Goal: Information Seeking & Learning: Learn about a topic

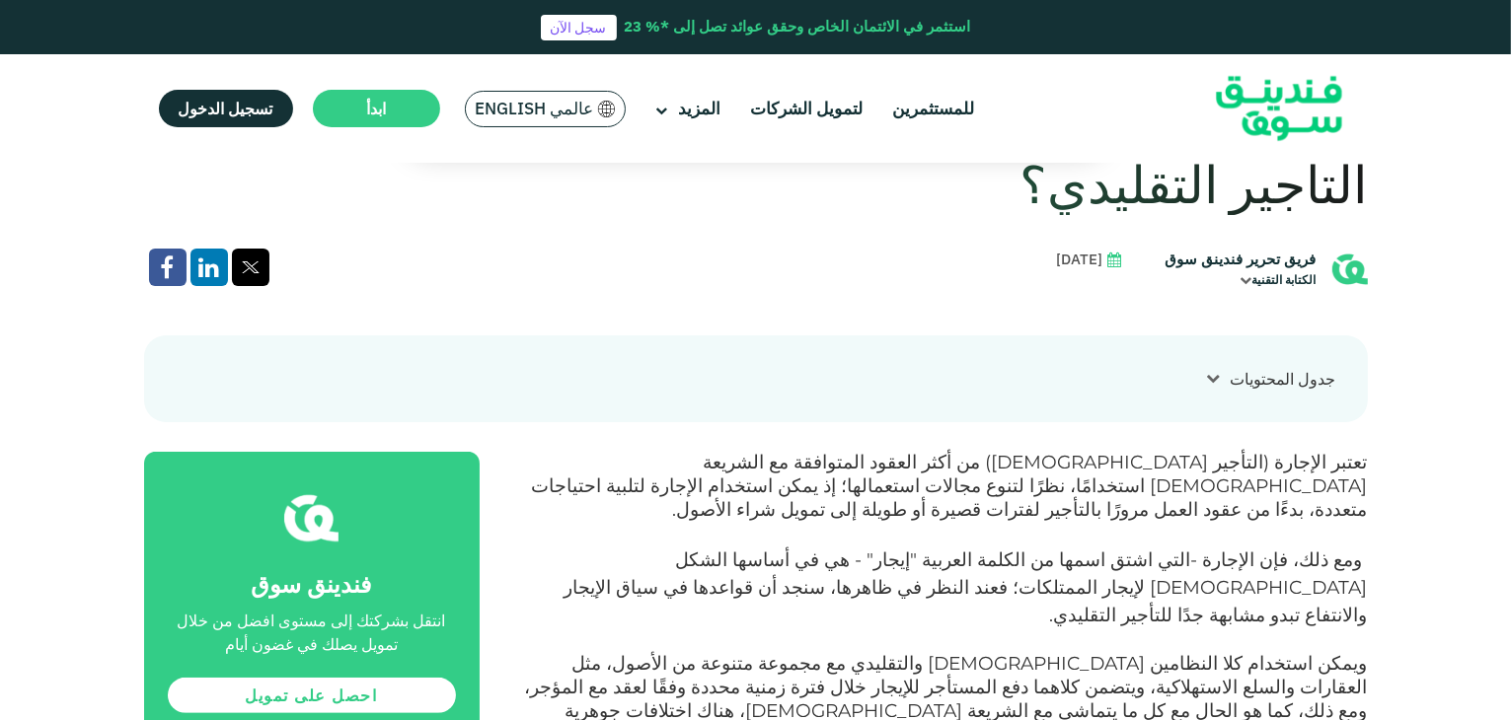
scroll to position [691, 0]
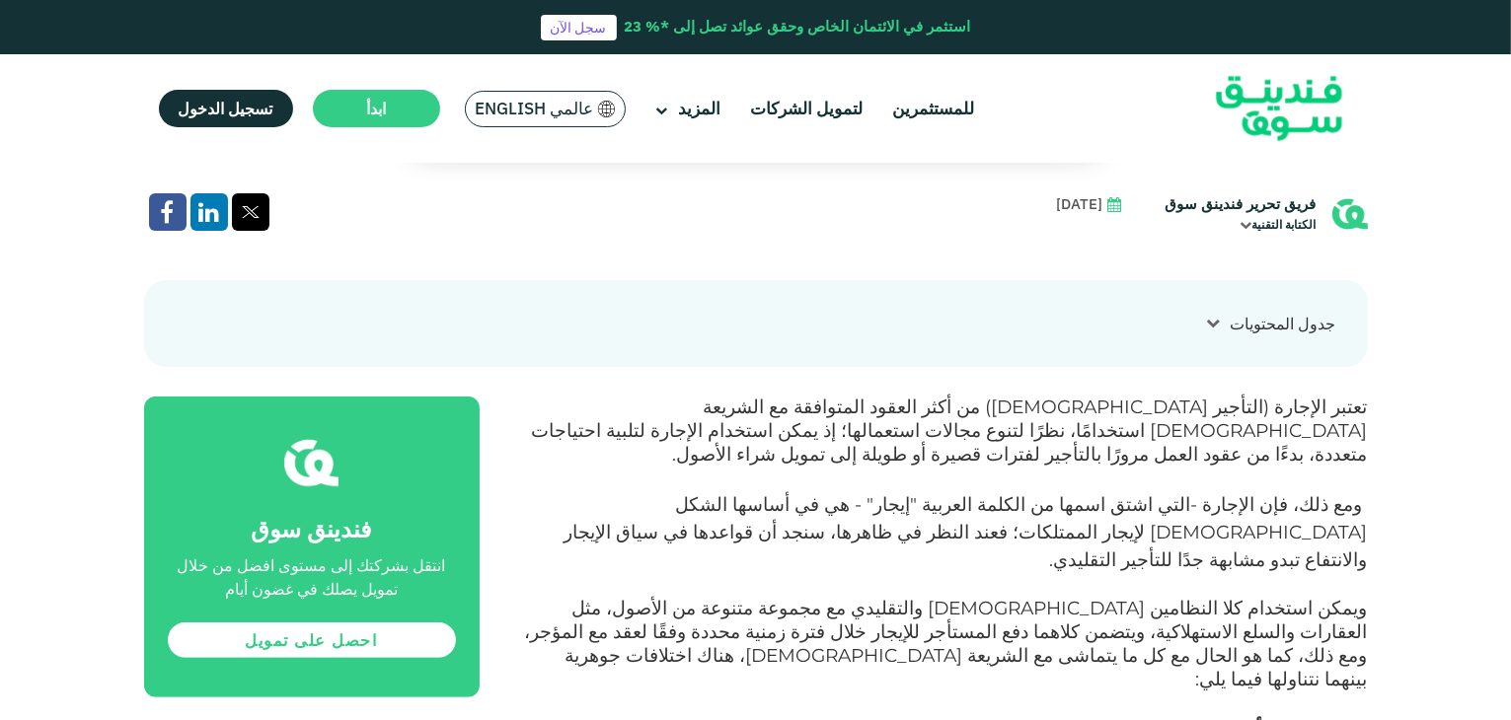
click at [1346, 396] on span "تعتبر الإجارة (التأجير [DEMOGRAPHIC_DATA]) من أكثر العقود المتوافقة مع الشريعة …" at bounding box center [950, 431] width 836 height 70
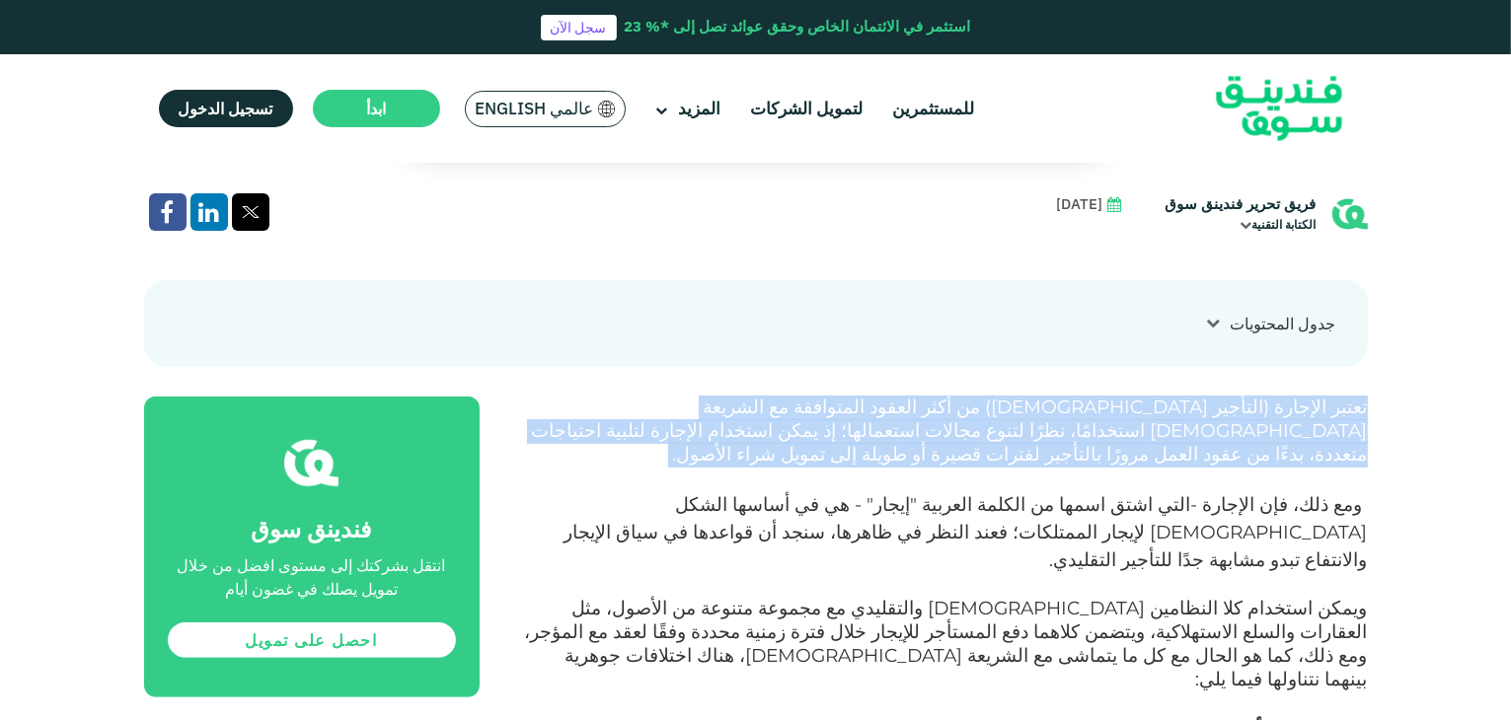
click at [1346, 396] on span "تعتبر الإجارة (التأجير [DEMOGRAPHIC_DATA]) من أكثر العقود المتوافقة مع الشريعة …" at bounding box center [950, 431] width 836 height 70
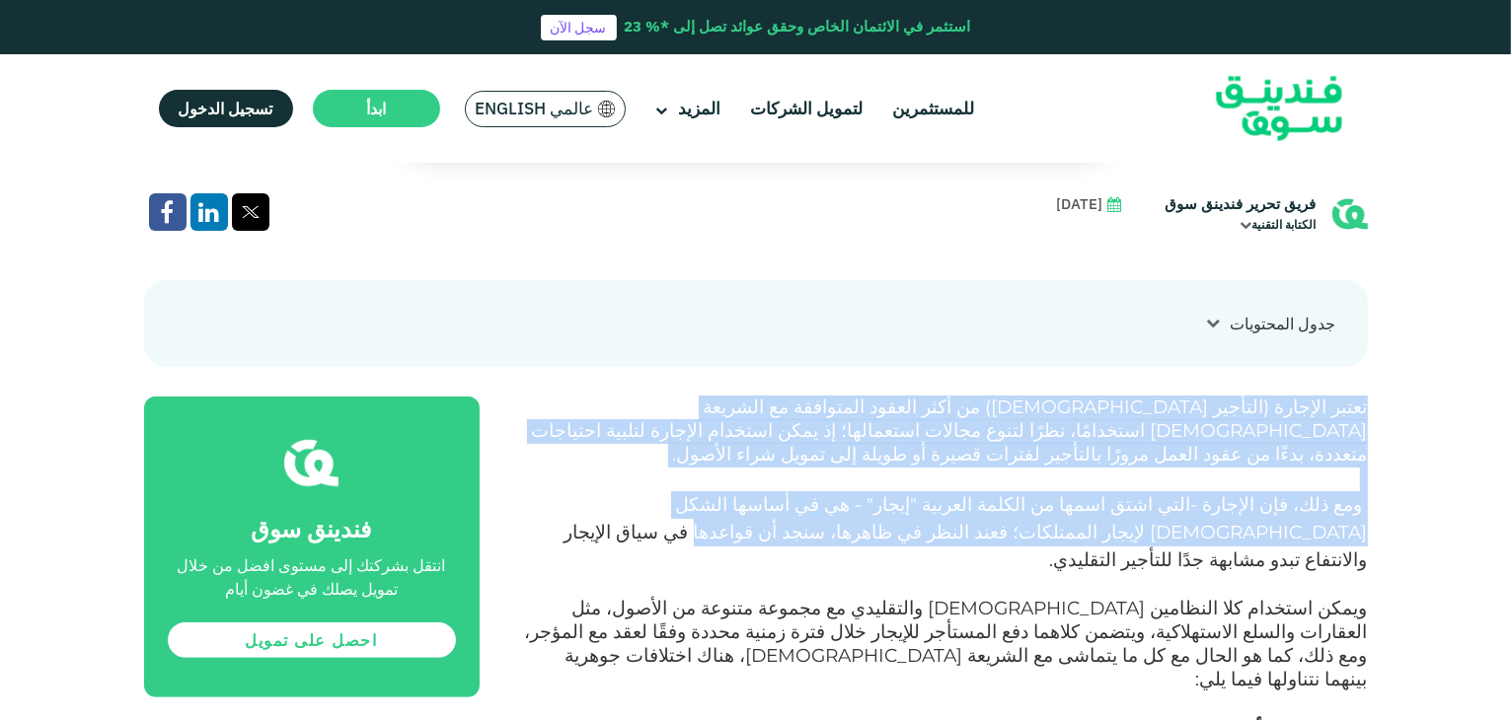
drag, startPoint x: 1346, startPoint y: 345, endPoint x: 1403, endPoint y: 491, distance: 156.9
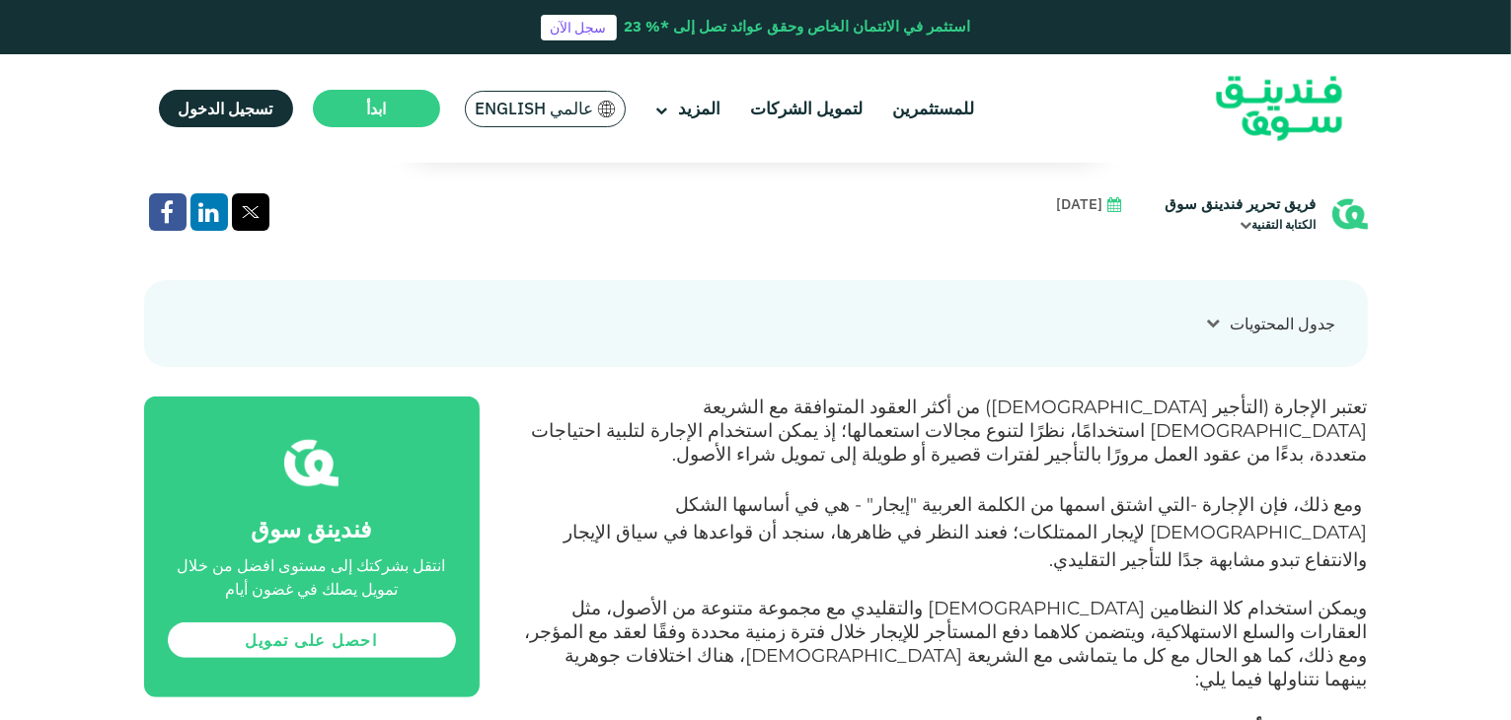
click at [902, 521] on span "، سنجد أن قواعدها في سياق الإيجار والانتفاع تبدو مشابهة جدًا للتأجير التقليدي." at bounding box center [966, 546] width 803 height 50
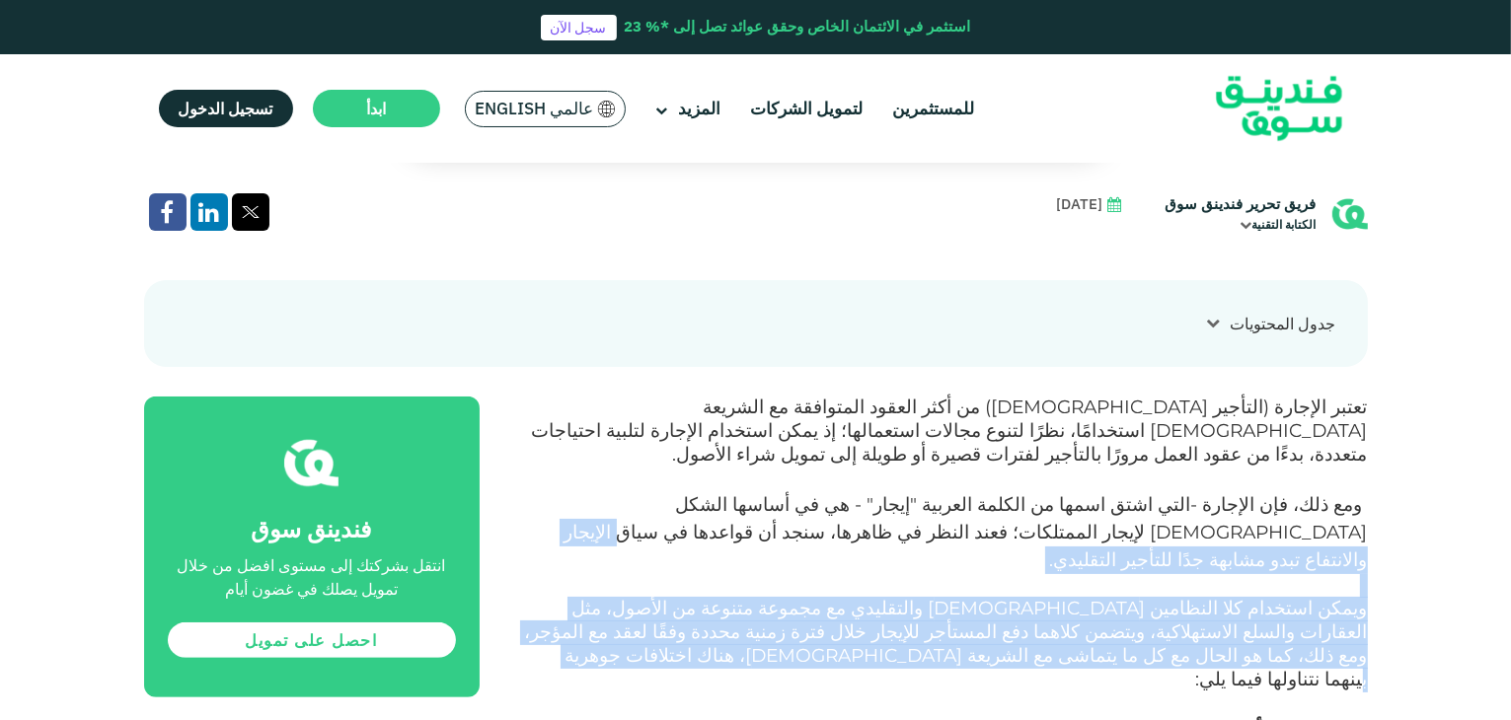
drag, startPoint x: 902, startPoint y: 473, endPoint x: 730, endPoint y: 573, distance: 199.1
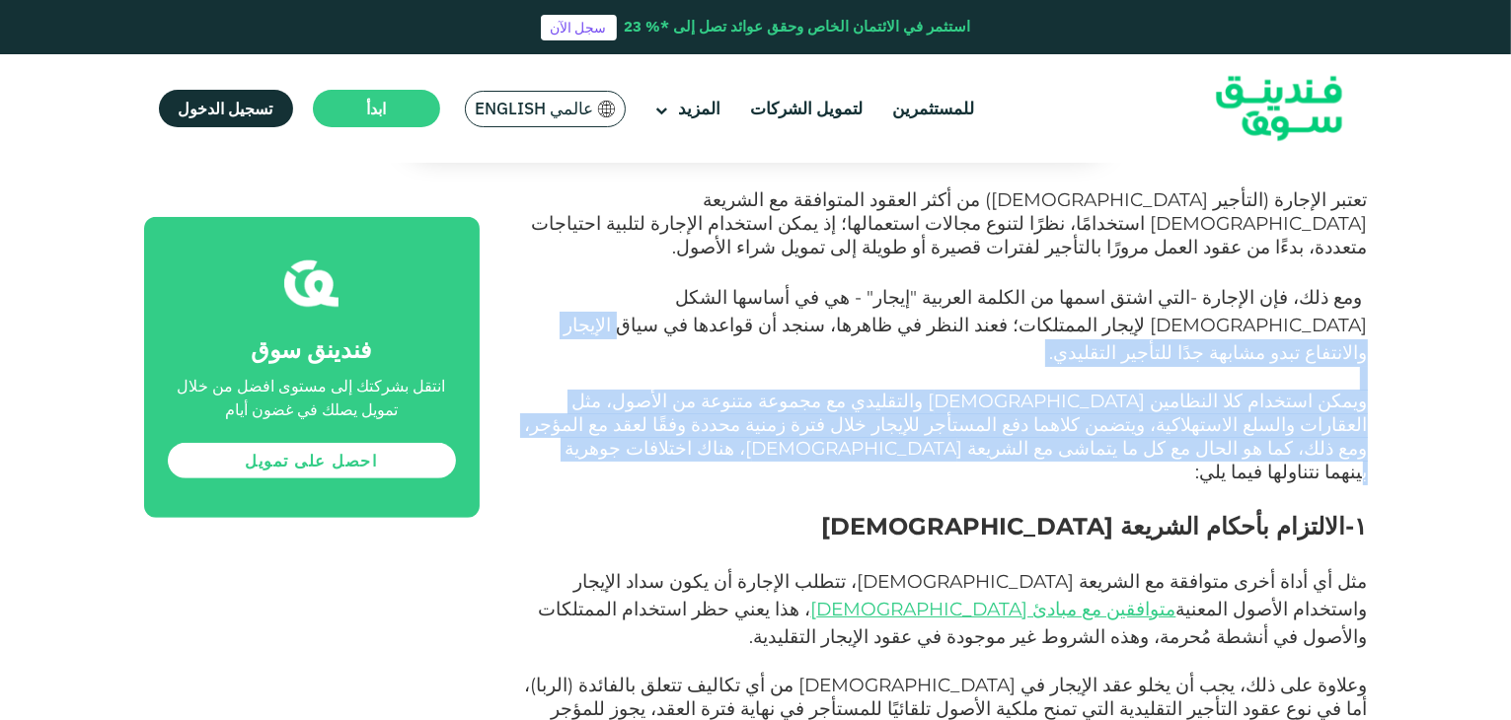
scroll to position [987, 0]
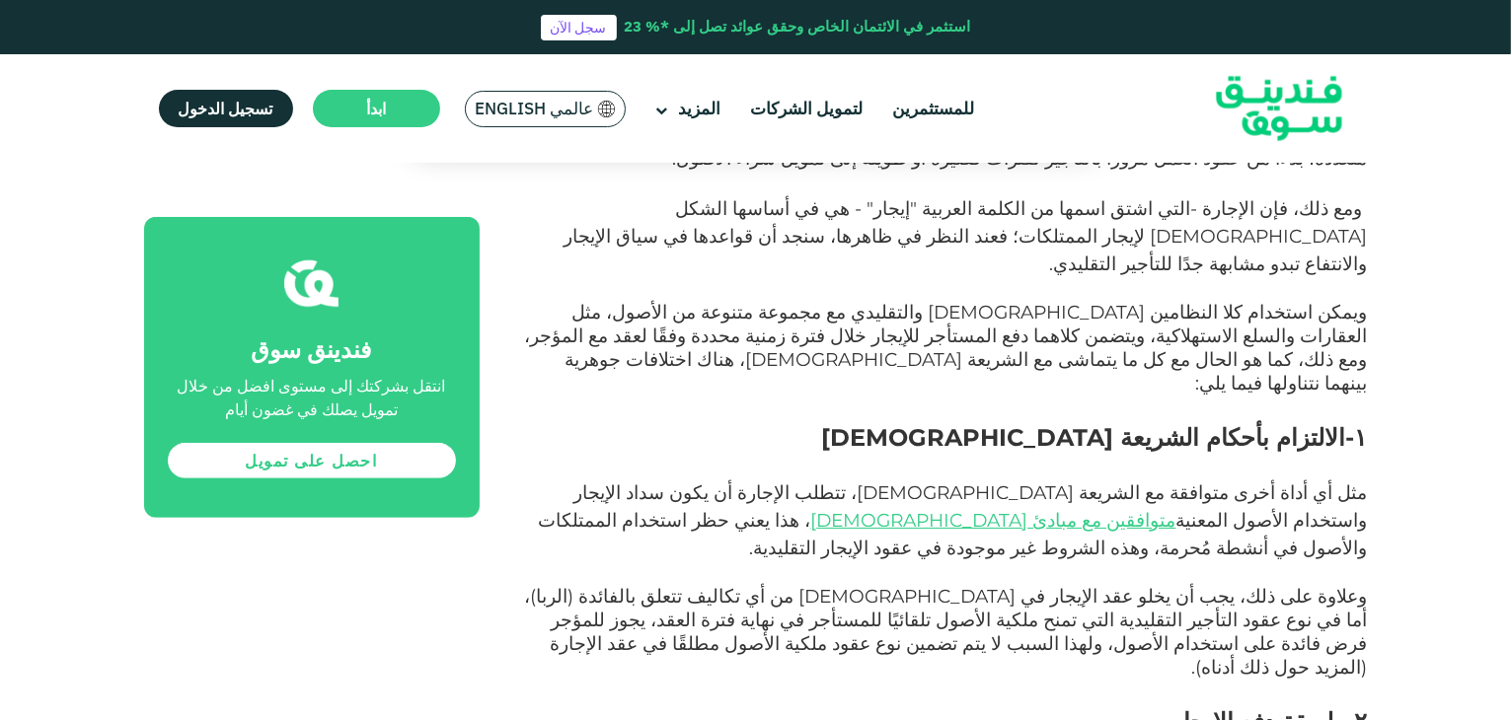
click at [1340, 423] on span "١-الالتزام بأحكام الشريعة [DEMOGRAPHIC_DATA]" at bounding box center [1095, 437] width 546 height 29
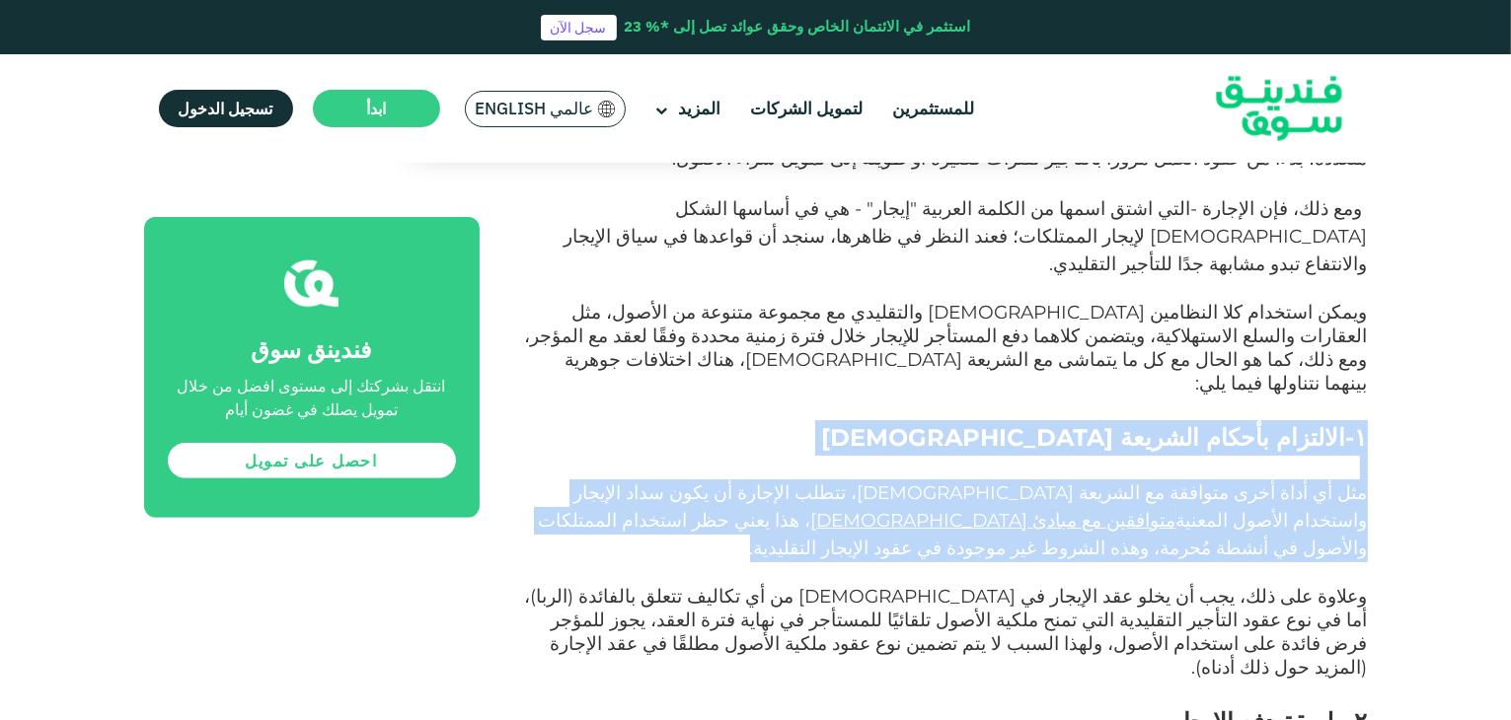
drag, startPoint x: 1340, startPoint y: 333, endPoint x: 1314, endPoint y: 372, distance: 47.6
click at [1318, 482] on span "مثل أي أداة أخرى متوافقة مع الشريعة [DEMOGRAPHIC_DATA]، تتطلب الإجارة أن يكون س…" at bounding box center [953, 521] width 829 height 78
drag, startPoint x: 1318, startPoint y: 379, endPoint x: 1306, endPoint y: 380, distance: 11.9
click at [1306, 482] on span "مثل أي أداة أخرى متوافقة مع الشريعة [DEMOGRAPHIC_DATA]، تتطلب الإجارة أن يكون س…" at bounding box center [953, 521] width 829 height 78
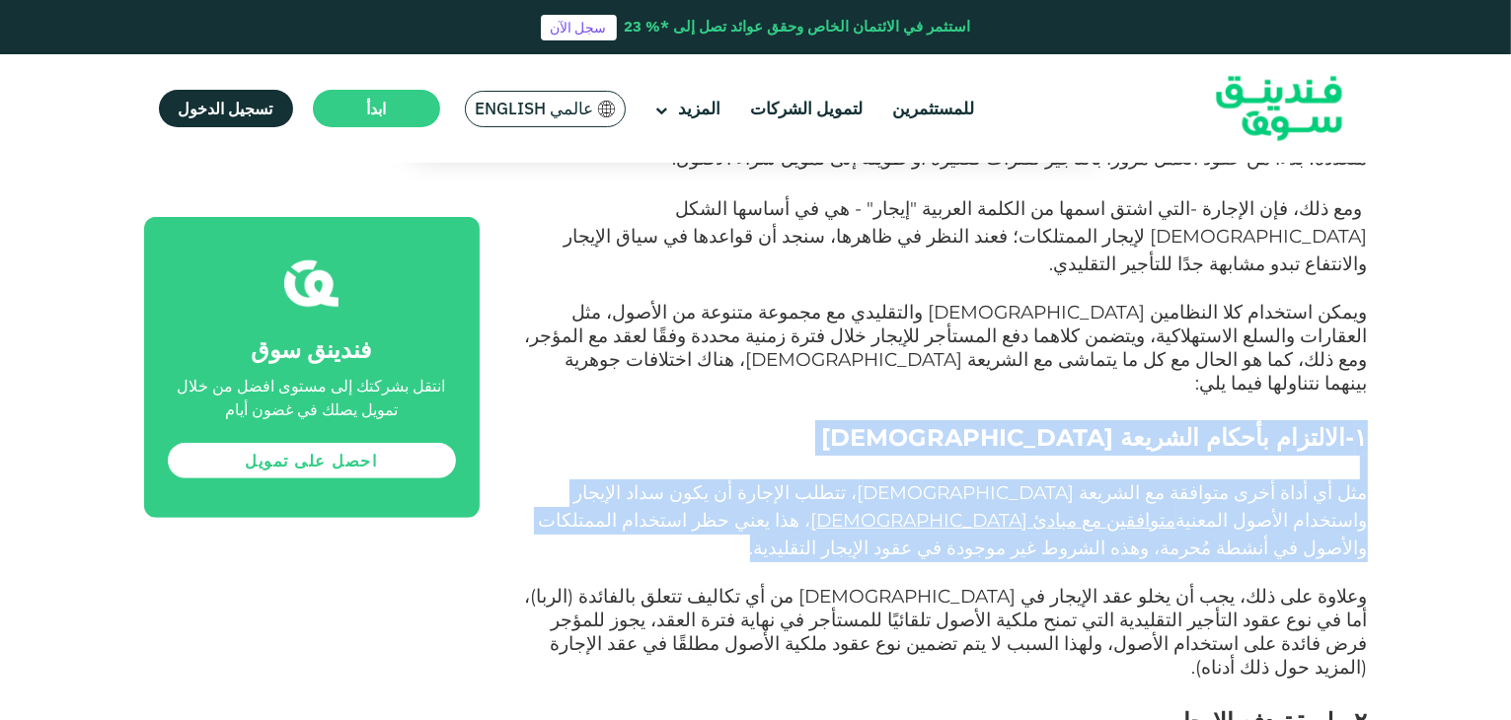
click at [1225, 482] on span "مثل أي أداة أخرى متوافقة مع الشريعة [DEMOGRAPHIC_DATA]، تتطلب الإجارة أن يكون س…" at bounding box center [953, 521] width 829 height 78
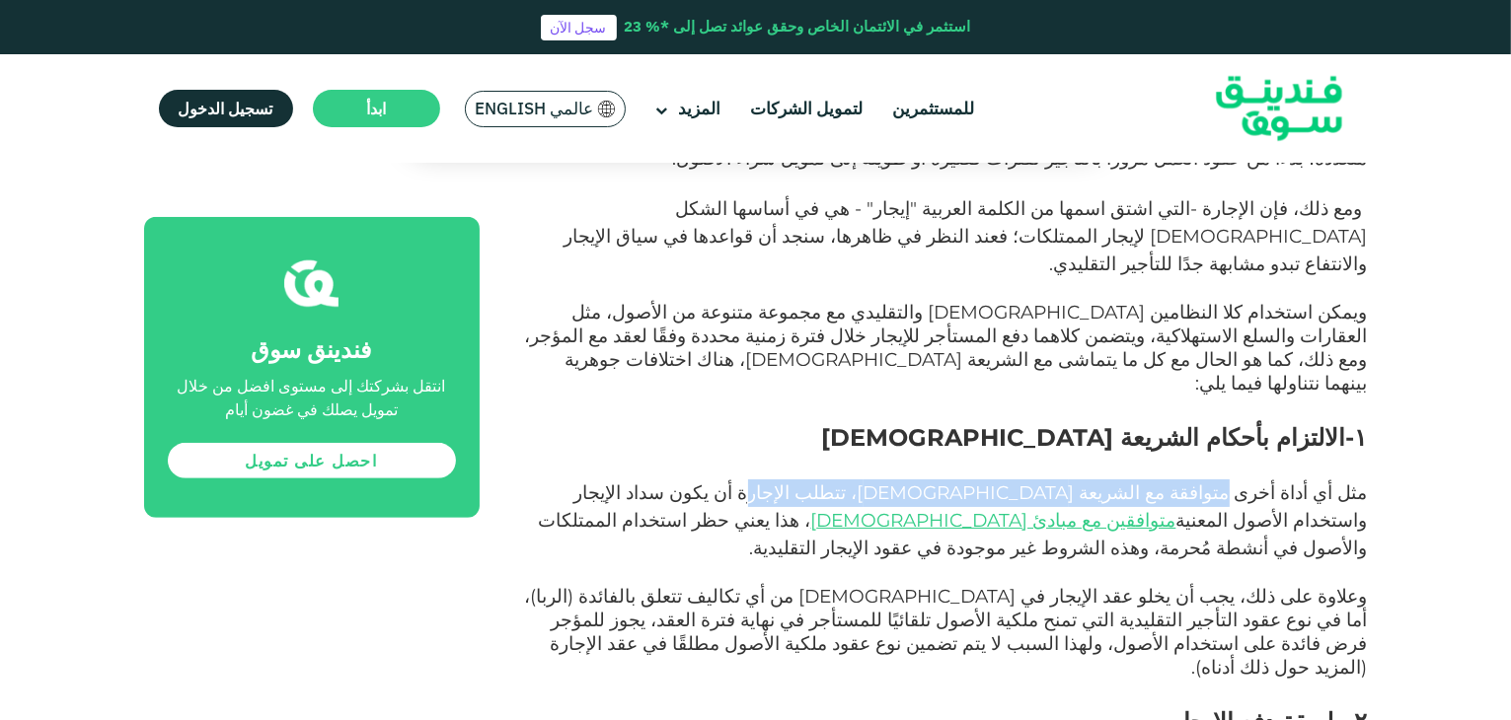
drag, startPoint x: 1225, startPoint y: 379, endPoint x: 858, endPoint y: 385, distance: 367.2
click at [858, 482] on span "مثل أي أداة أخرى متوافقة مع الشريعة [DEMOGRAPHIC_DATA]، تتطلب الإجارة أن يكون س…" at bounding box center [953, 521] width 829 height 78
click at [983, 482] on span "مثل أي أداة أخرى متوافقة مع الشريعة [DEMOGRAPHIC_DATA]، تتطلب الإجارة أن يكون س…" at bounding box center [953, 521] width 829 height 78
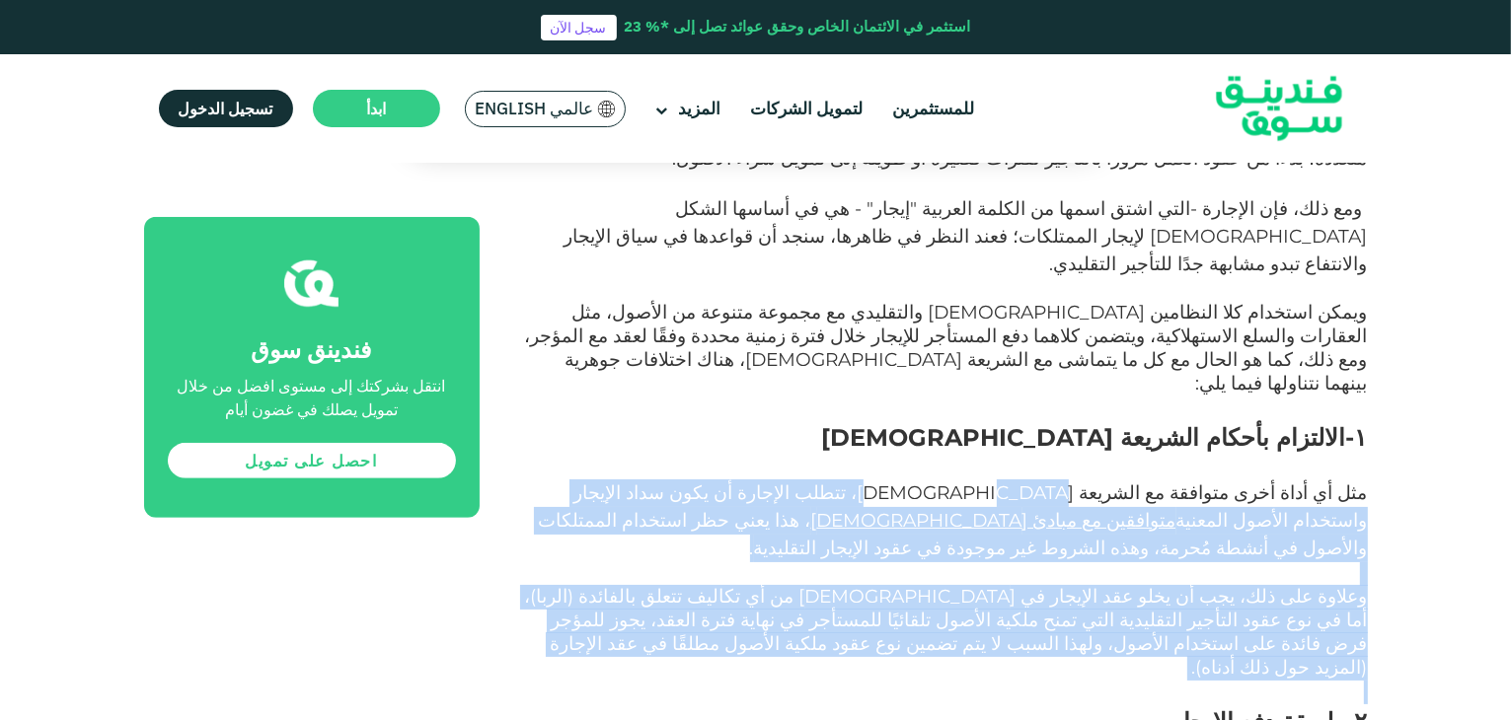
drag, startPoint x: 983, startPoint y: 382, endPoint x: 1111, endPoint y: 559, distance: 218.3
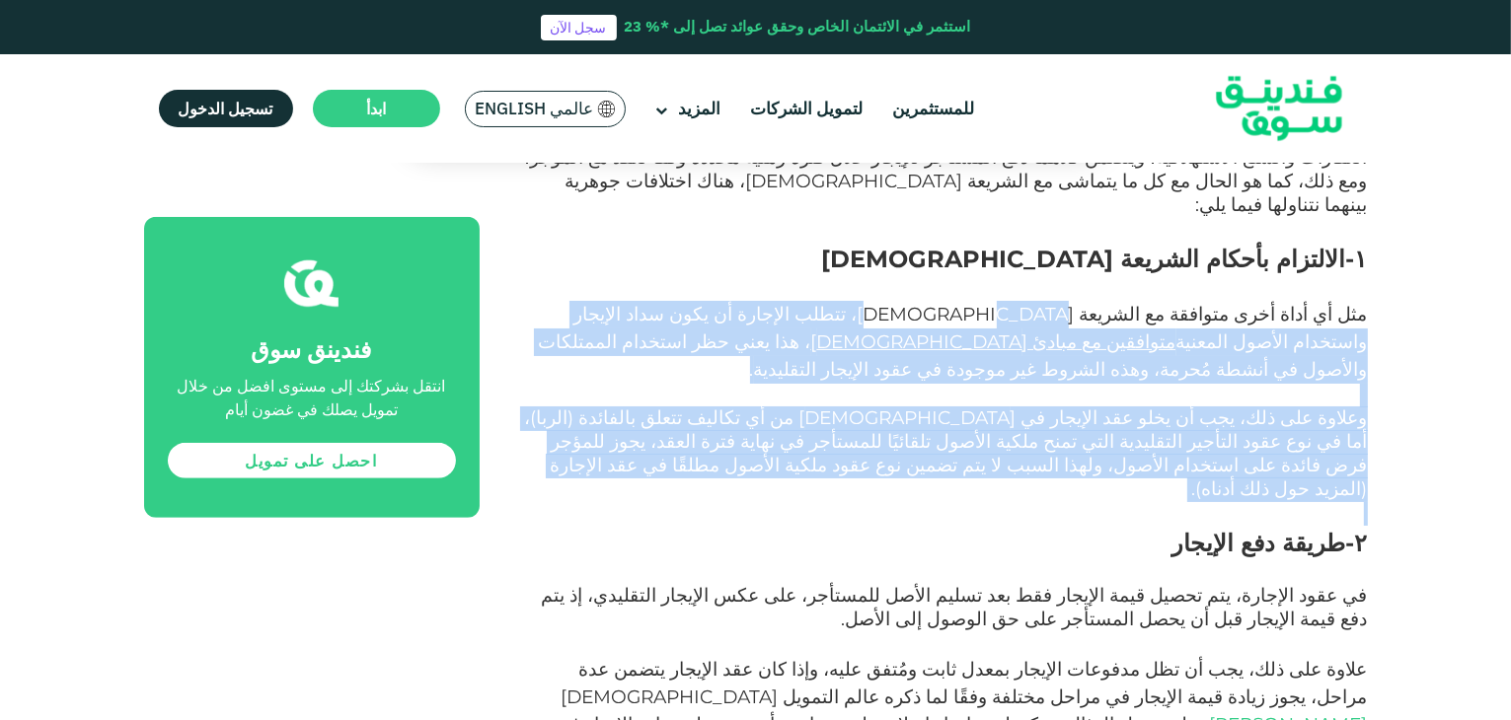
scroll to position [1184, 0]
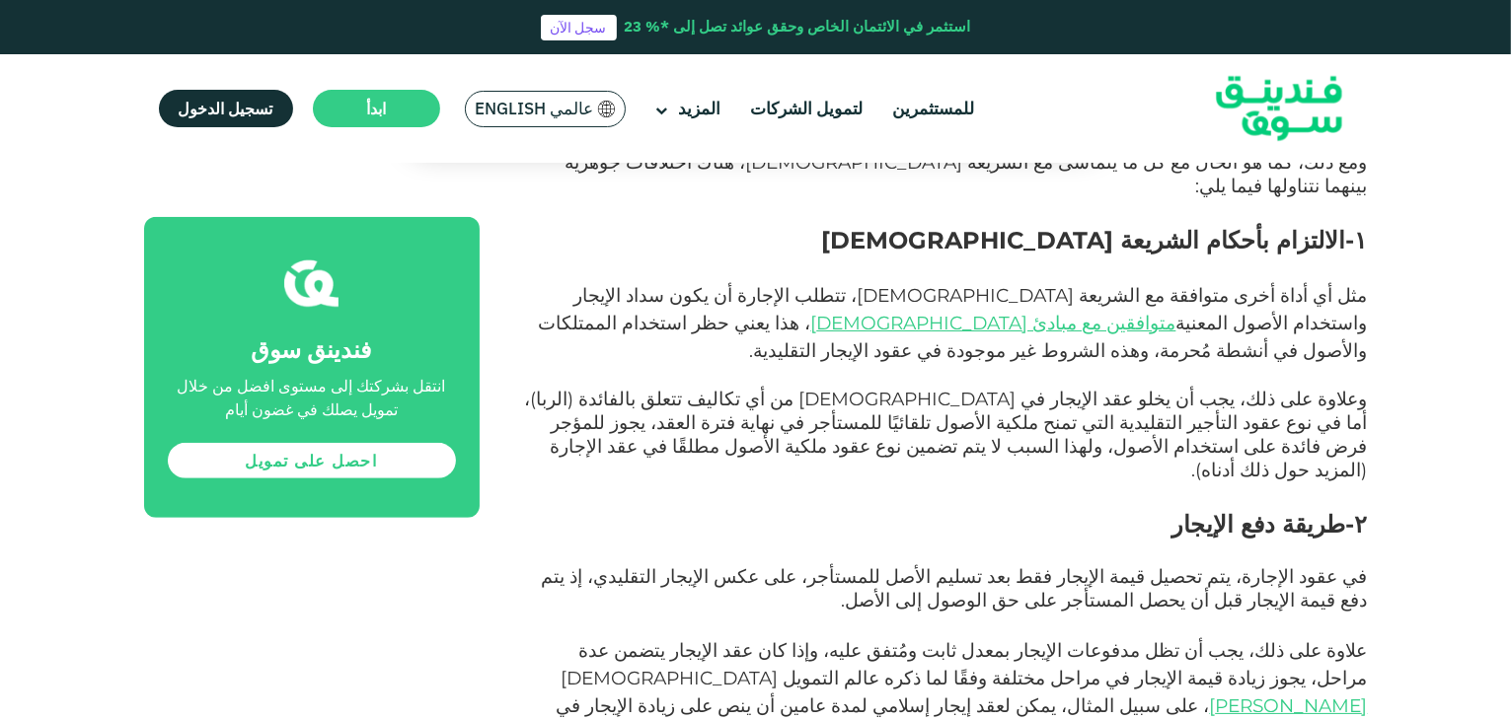
click at [1258, 566] on span "في عقود الإجارة، يتم تحصيل قيمة الإيجار فقط بعد تسليم الأصل للمستأجر، على عكس ا…" at bounding box center [955, 589] width 826 height 46
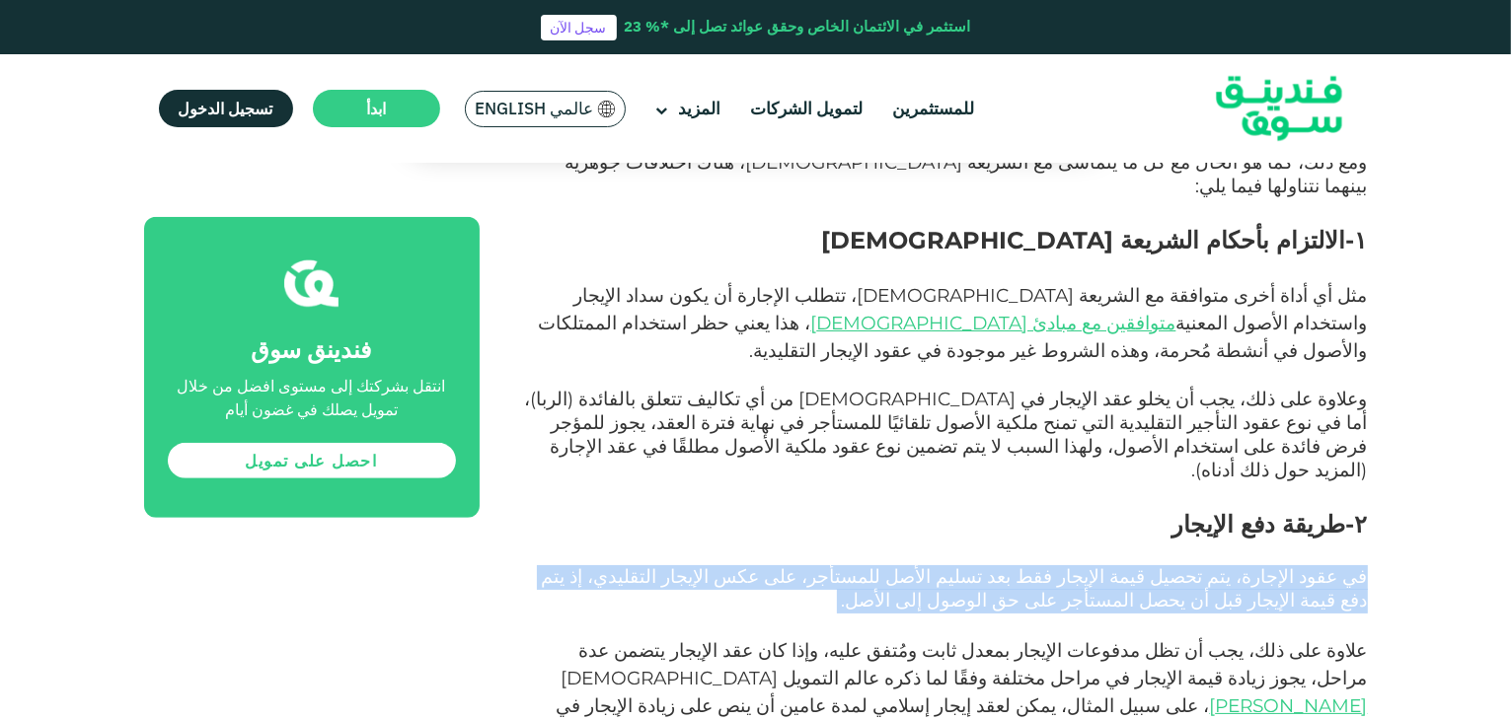
click at [1258, 566] on span "في عقود الإجارة، يتم تحصيل قيمة الإيجار فقط بعد تسليم الأصل للمستأجر، على عكس ا…" at bounding box center [955, 589] width 826 height 46
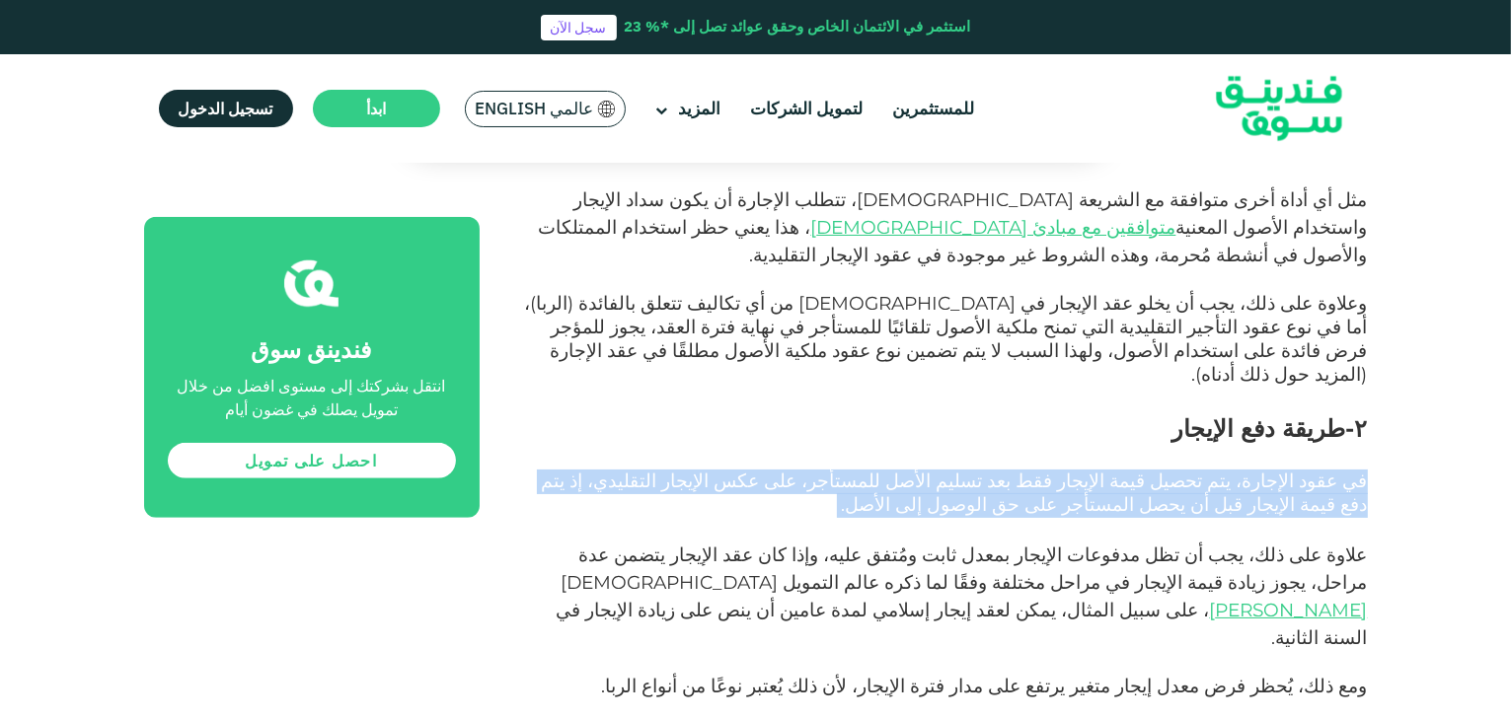
scroll to position [1283, 0]
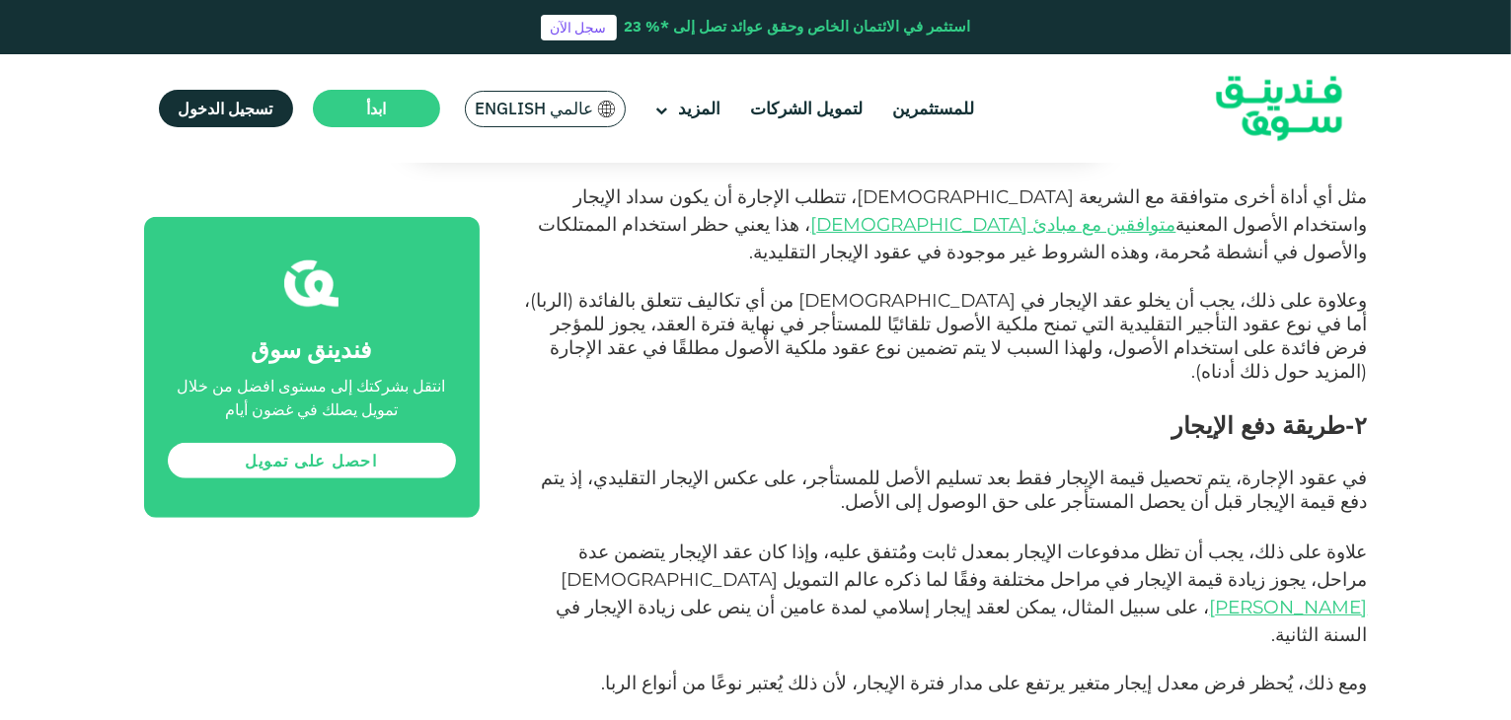
click at [1342, 541] on span "علاوة على ذلك، يجب أن تظل مدفوعات الإيجار بمعدل ثابت ومُتفق عليه، وإذا كان عقد …" at bounding box center [965, 566] width 806 height 50
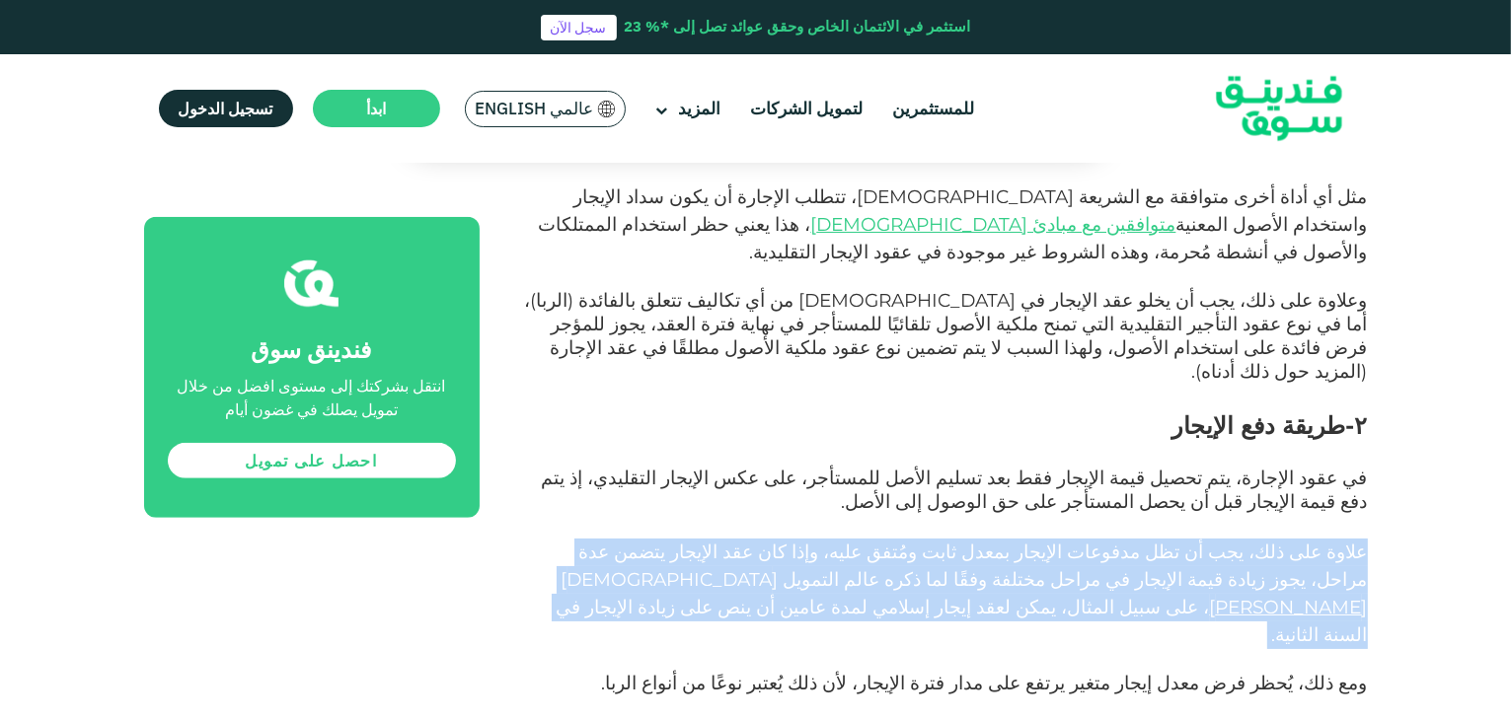
click at [1342, 541] on span "علاوة على ذلك، يجب أن تظل مدفوعات الإيجار بمعدل ثابت ومُتفق عليه، وإذا كان عقد …" at bounding box center [965, 566] width 806 height 50
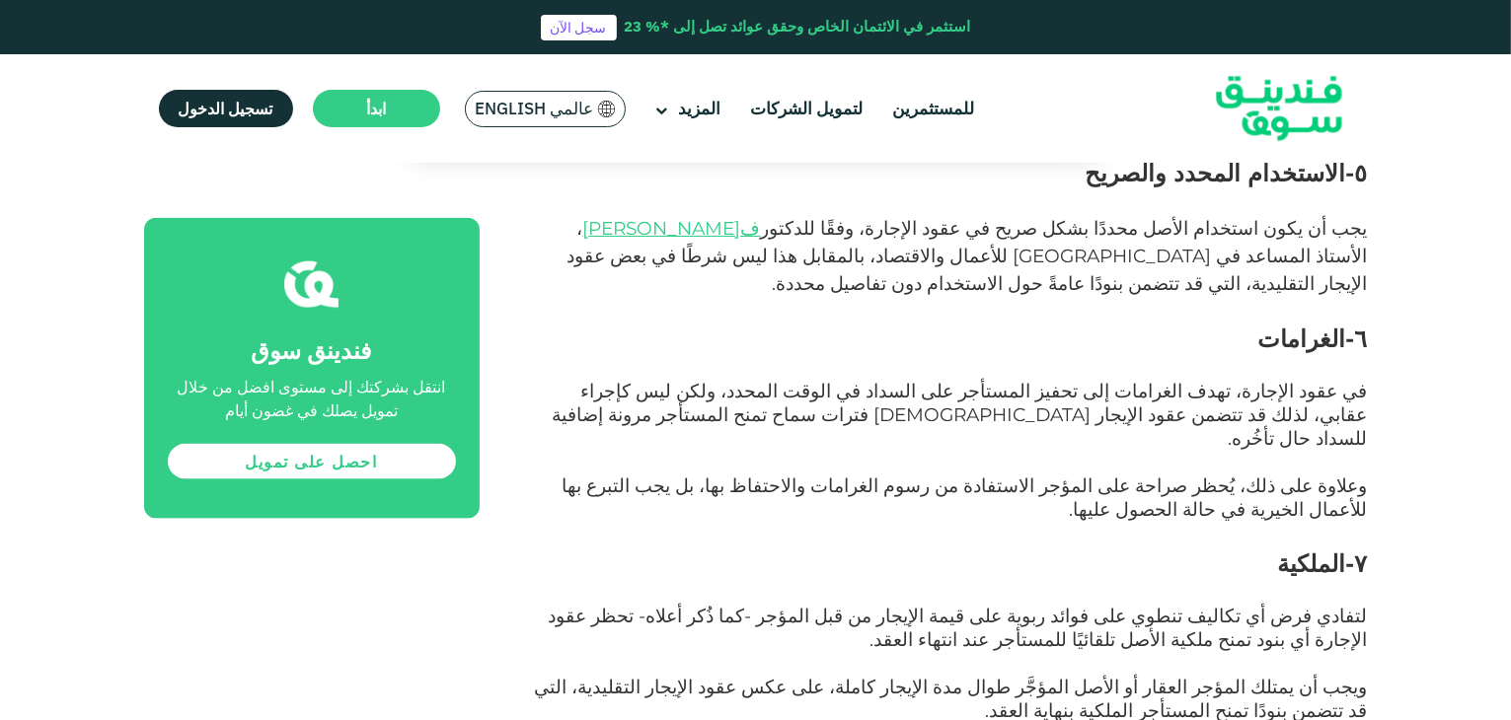
scroll to position [2467, 0]
